Goal: Task Accomplishment & Management: Use online tool/utility

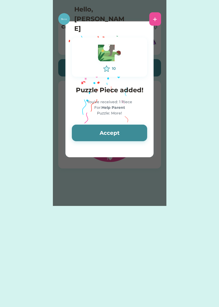
click at [120, 135] on button "Accept" at bounding box center [109, 133] width 75 height 17
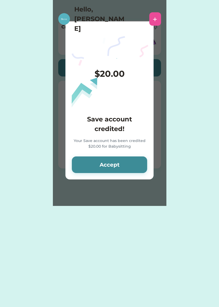
click at [124, 142] on div "Your Save account has been credited $20.00 for Babysitting" at bounding box center [109, 144] width 75 height 12
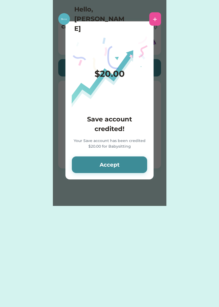
click at [128, 165] on button "Accept" at bounding box center [109, 164] width 75 height 17
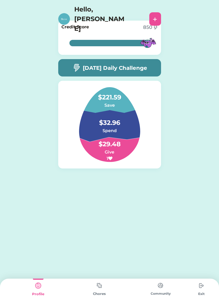
click at [94, 293] on div "Chores" at bounding box center [99, 293] width 61 height 5
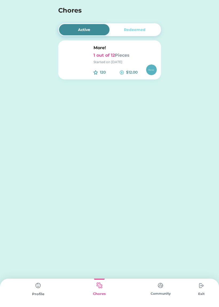
click at [133, 56] on h6 "1 out of 12 Pieces" at bounding box center [125, 55] width 63 height 6
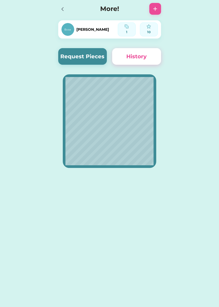
click at [90, 53] on button "Request Pieces" at bounding box center [82, 56] width 49 height 17
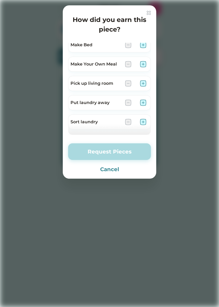
scroll to position [64, 0]
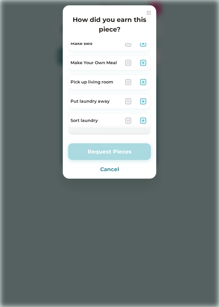
click at [141, 103] on img at bounding box center [143, 101] width 6 height 6
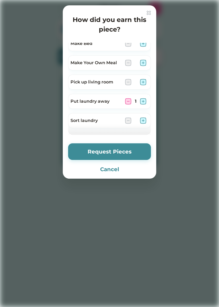
click at [143, 122] on img at bounding box center [143, 120] width 6 height 6
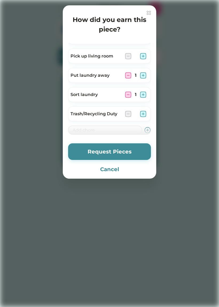
scroll to position [98, 0]
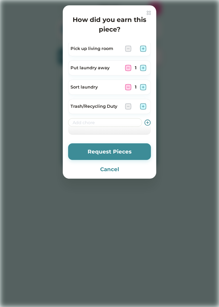
click at [104, 151] on button "Request Pieces" at bounding box center [109, 151] width 83 height 17
